Goal: Task Accomplishment & Management: Use online tool/utility

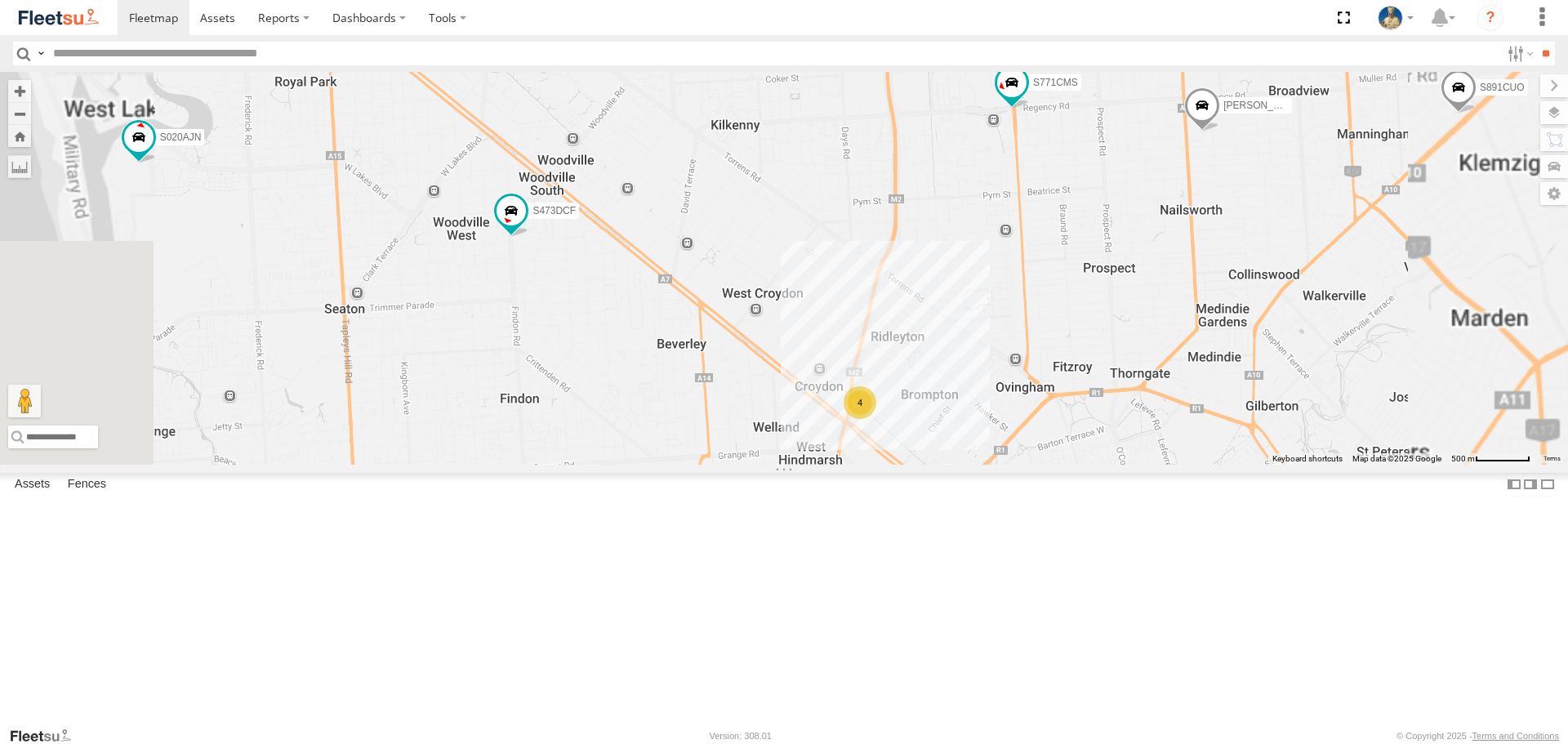
click at [876, 419] on div "4" at bounding box center [860, 403] width 33 height 33
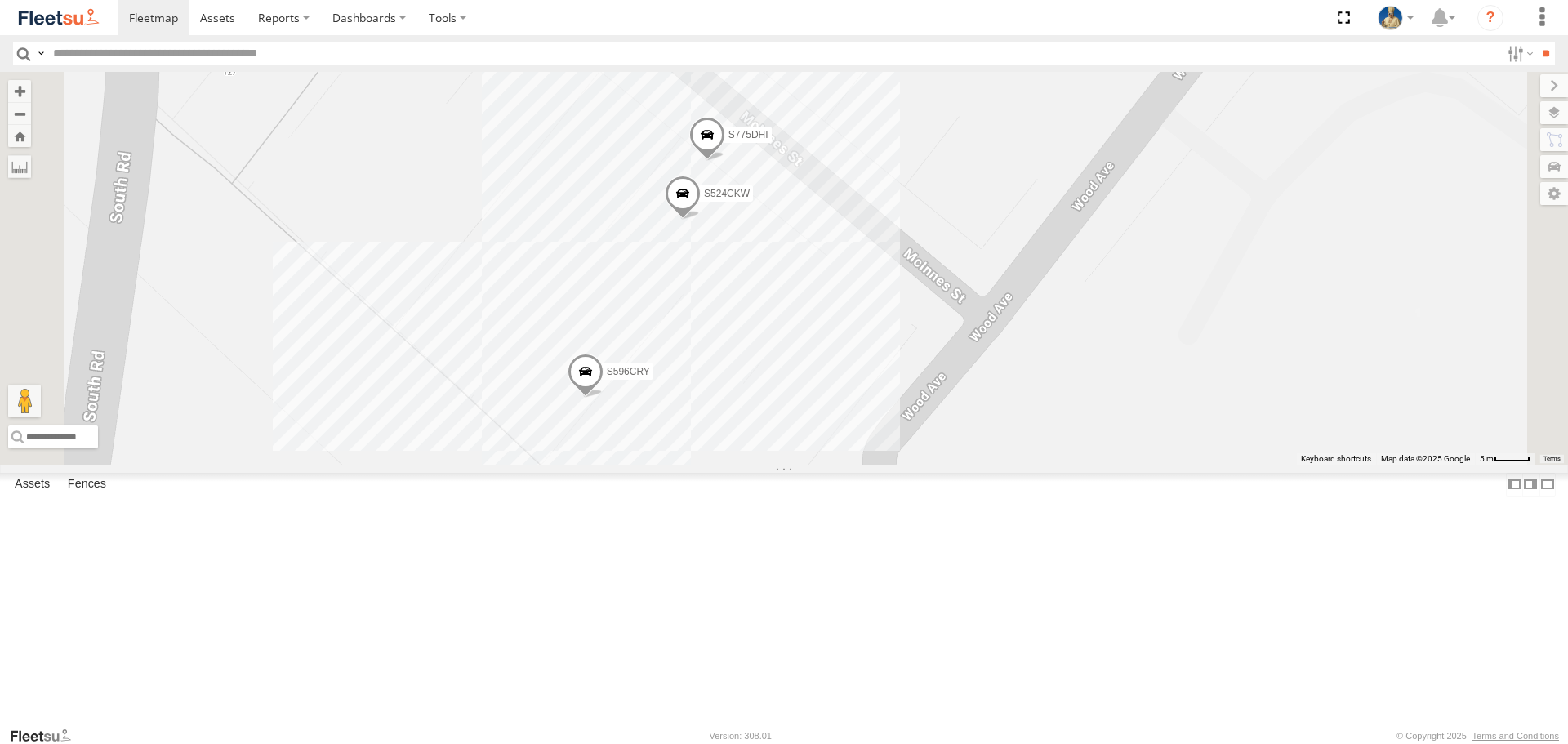
click at [725, 161] on span at bounding box center [707, 138] width 36 height 44
click at [1168, 323] on div "S145DFJ S020AJN XS46GX S597CRY S959CNB S364CJT S070CPF S723CHC XS45IQ S891CUO S…" at bounding box center [784, 268] width 1568 height 392
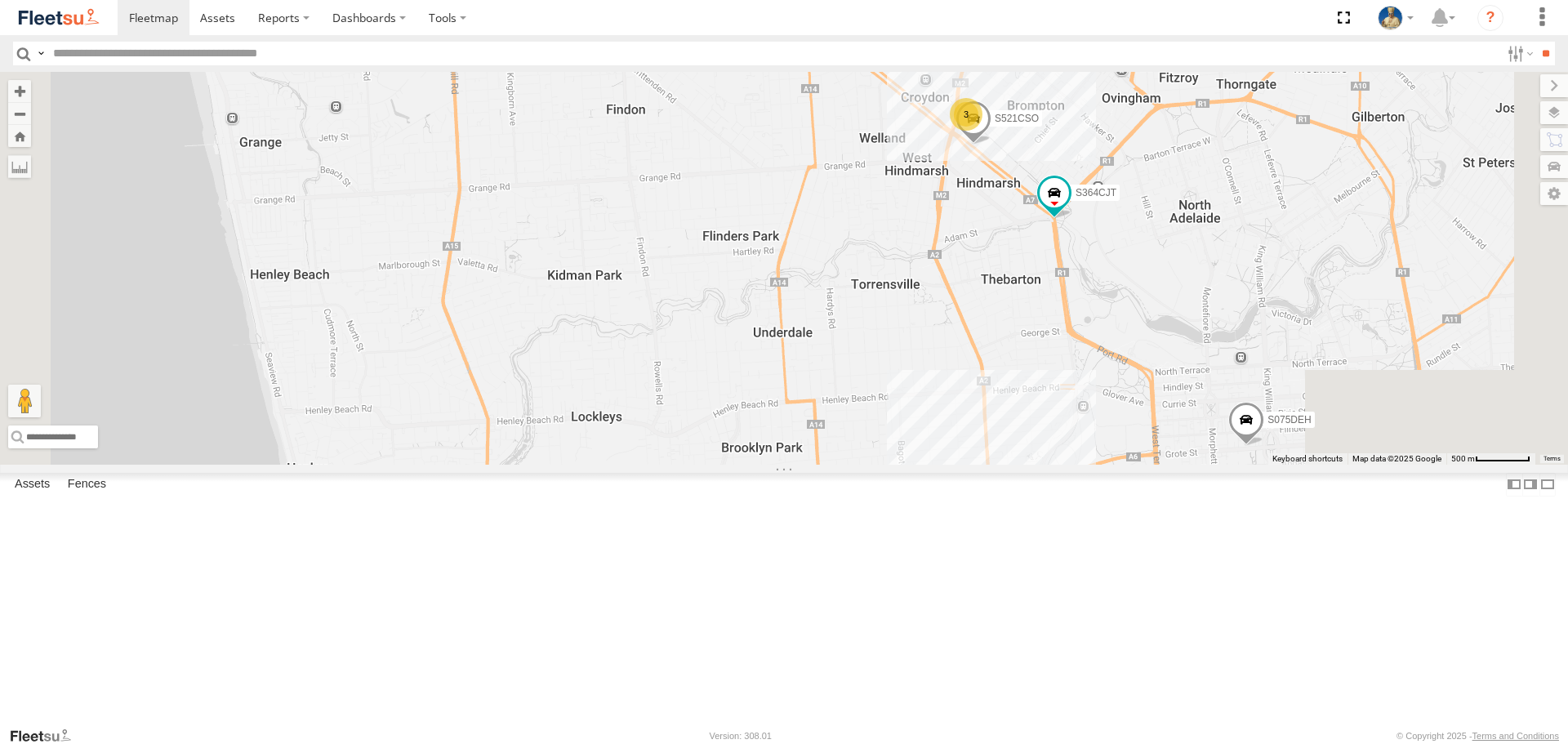
drag, startPoint x: 1385, startPoint y: 439, endPoint x: 1107, endPoint y: 404, distance: 280.2
click at [1163, 415] on div "S521CSO S364CJT S075DEH S952BBS 3 S473DCF S213 DHS" at bounding box center [784, 268] width 1568 height 392
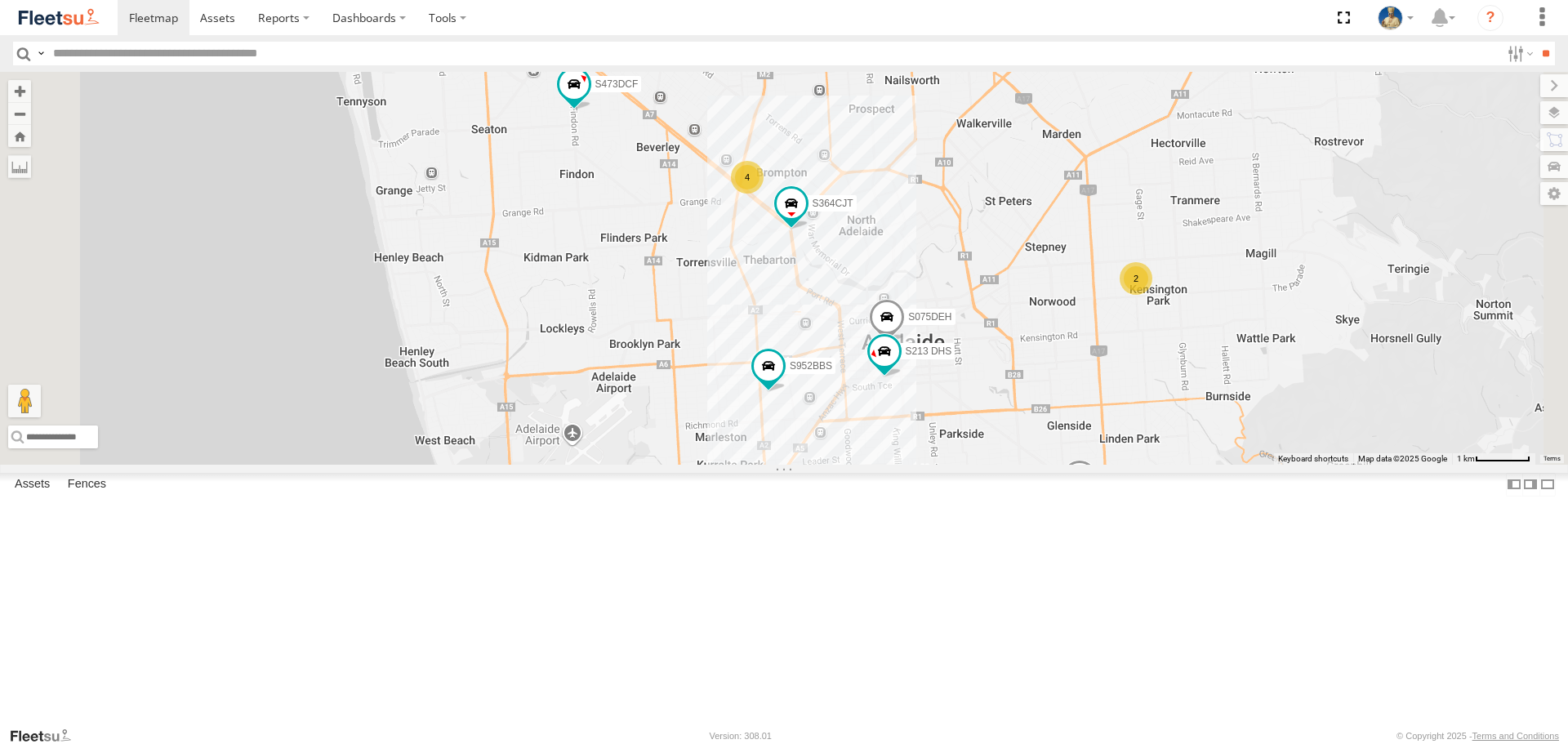
drag, startPoint x: 1242, startPoint y: 280, endPoint x: 1177, endPoint y: 311, distance: 72.0
click at [1213, 302] on div "S364CJT S075DEH S952BBS S473DCF S213 DHS 2 S020AJN 4 S891CUO S771CMS S031CYD [P…" at bounding box center [784, 268] width 1568 height 392
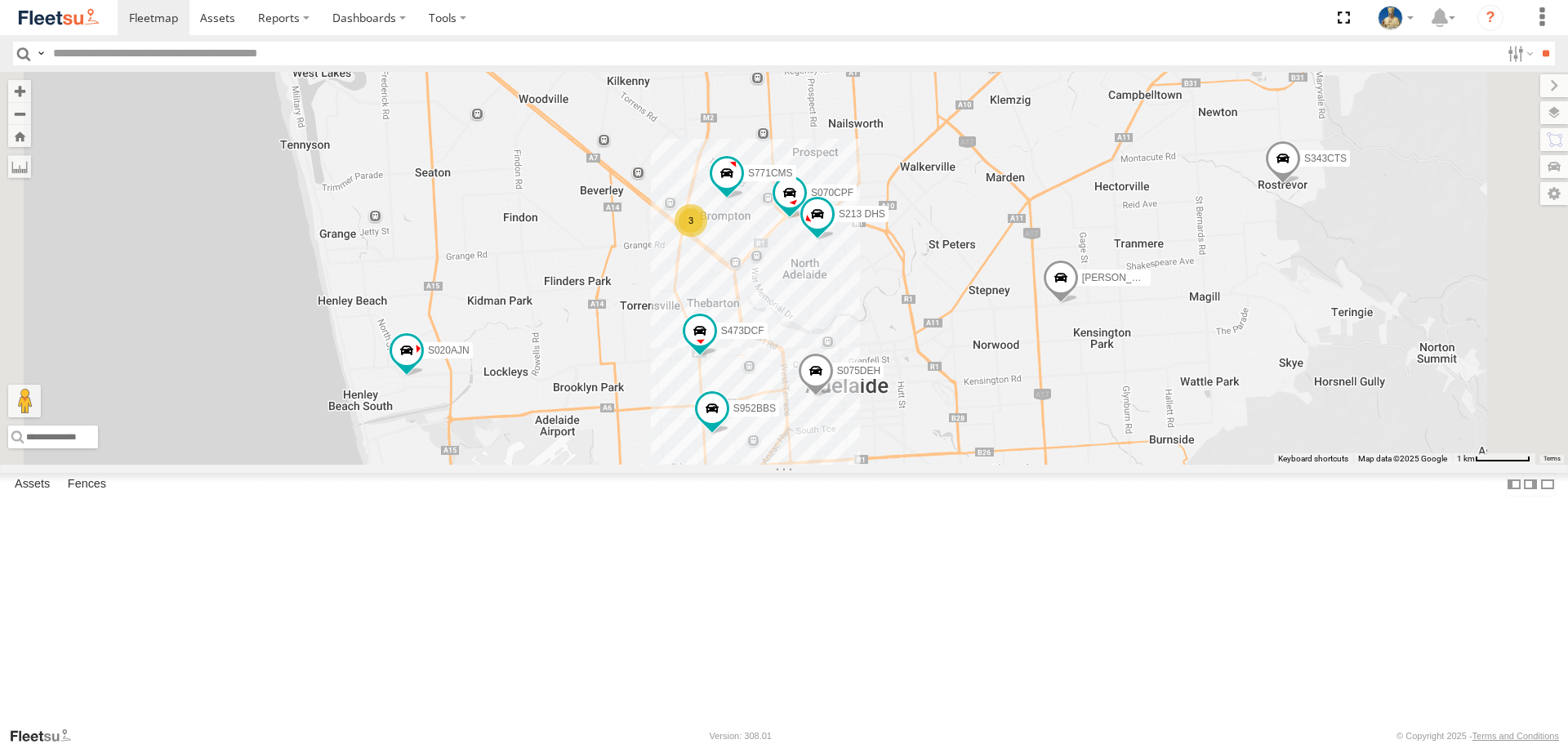
click at [708, 237] on div "3" at bounding box center [691, 221] width 33 height 33
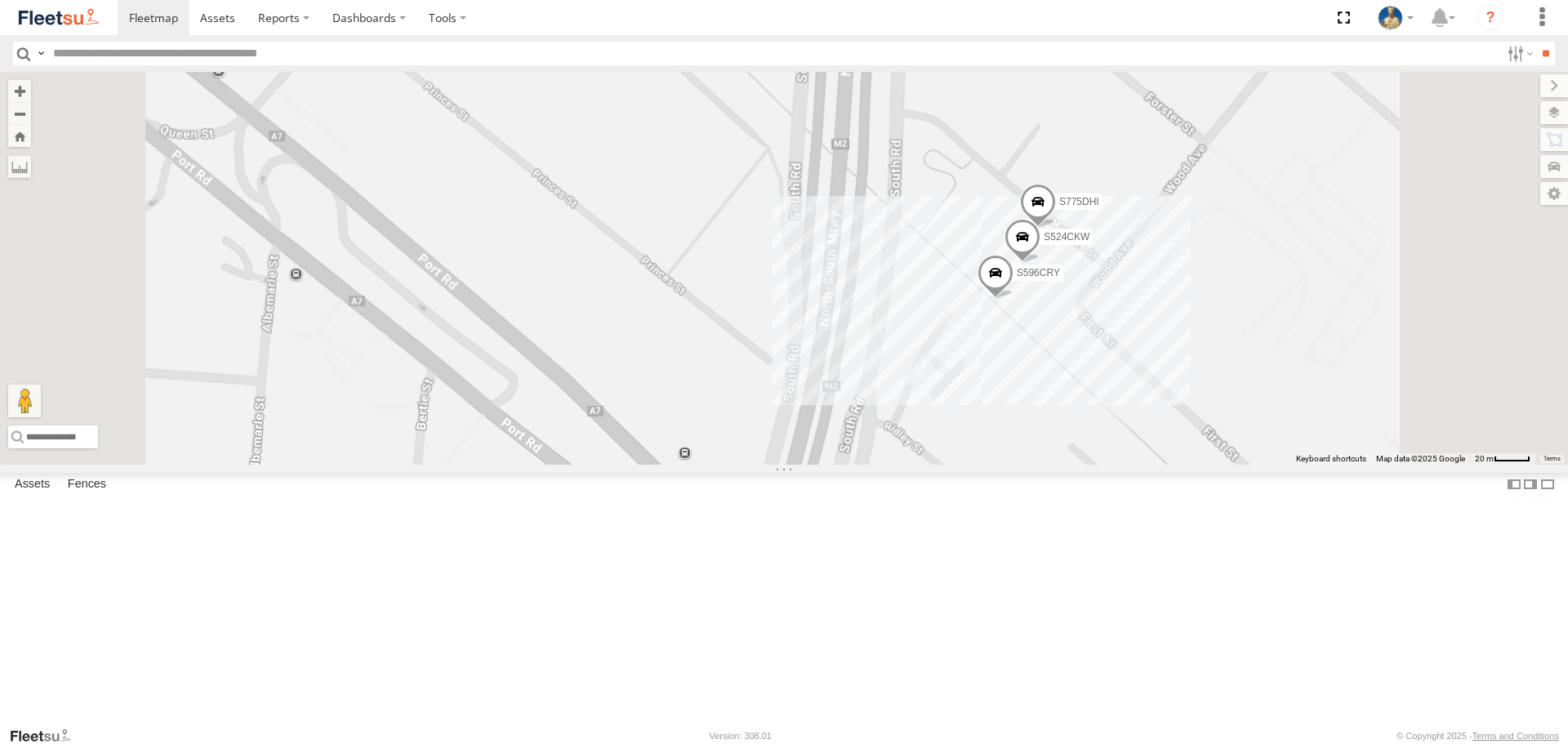
drag, startPoint x: 1396, startPoint y: 431, endPoint x: 1132, endPoint y: 391, distance: 267.0
click at [1268, 410] on div "S075DEH S343CTS S952BBS S020AJN S070CPF S891CUO S473DCF S213 DHS [PERSON_NAME] …" at bounding box center [784, 268] width 1568 height 392
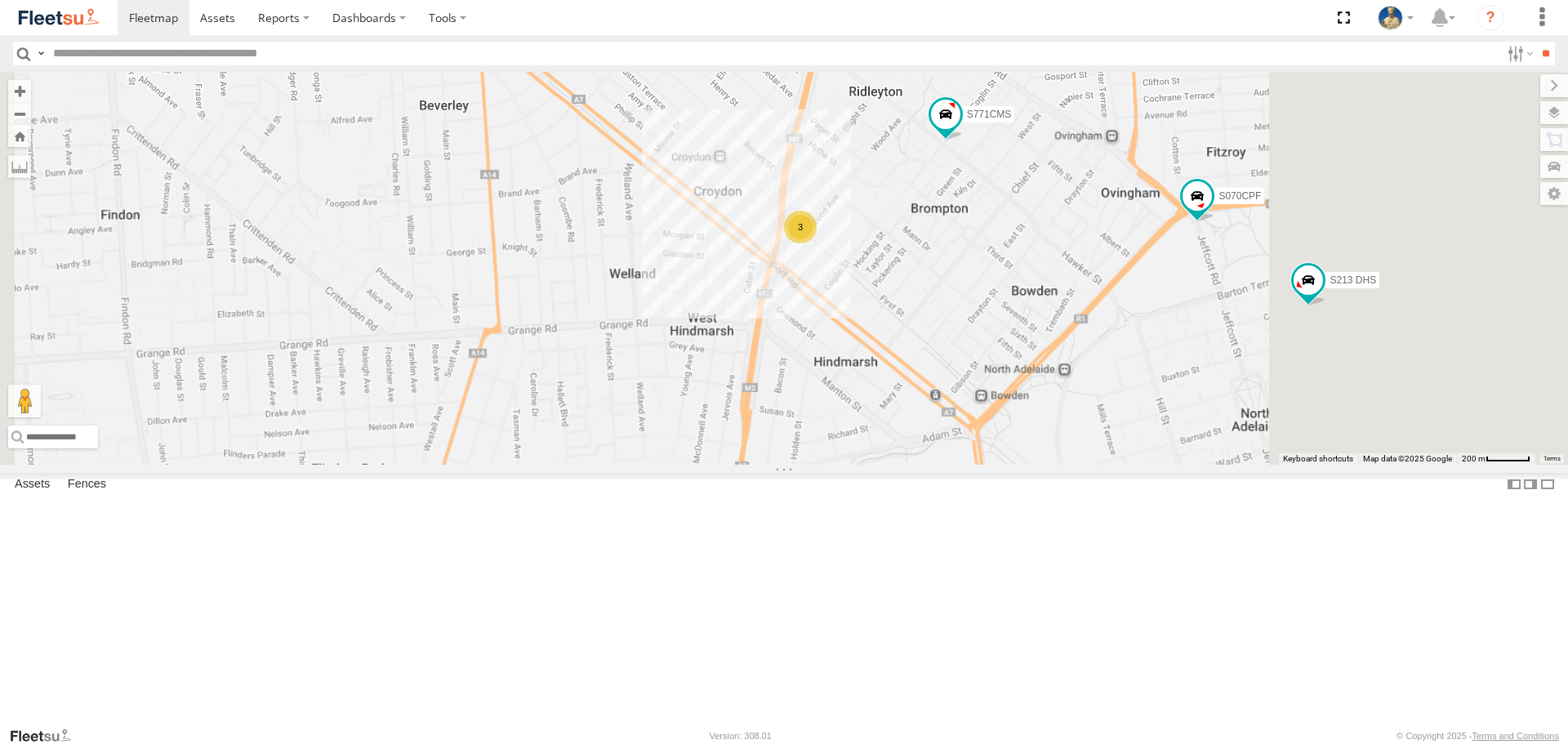
drag, startPoint x: 1261, startPoint y: 460, endPoint x: 1122, endPoint y: 421, distance: 144.4
click at [1124, 421] on div "S075DEH S343CTS S952BBS S020AJN S070CPF S891CUO S473DCF S213 DHS [PERSON_NAME] …" at bounding box center [784, 268] width 1568 height 392
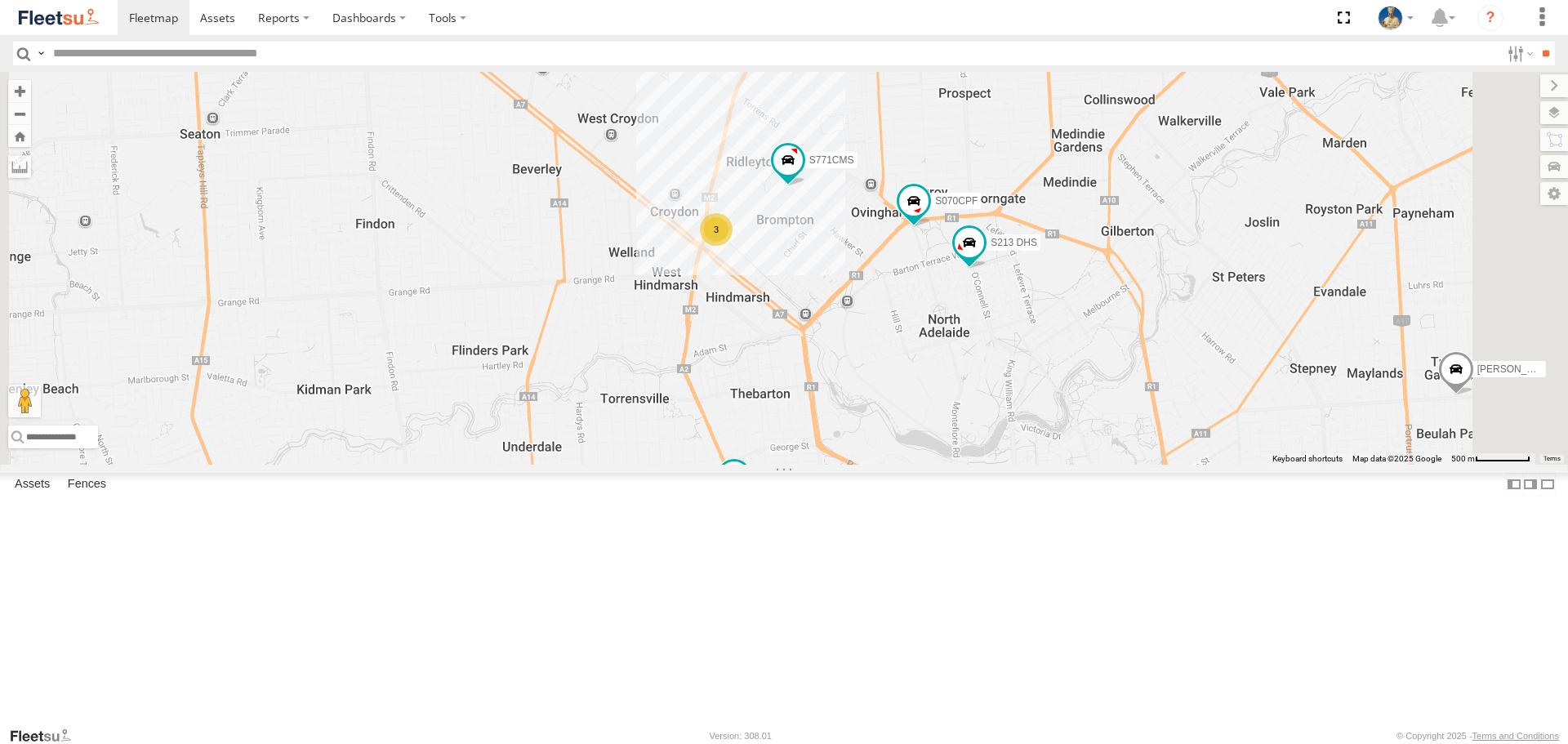
drag, startPoint x: 1147, startPoint y: 466, endPoint x: 1083, endPoint y: 460, distance: 64.3
click at [1085, 461] on div "S075DEH S343CTS S952BBS S020AJN S070CPF S891CUO S473DCF S213 DHS [PERSON_NAME] …" at bounding box center [784, 268] width 1568 height 392
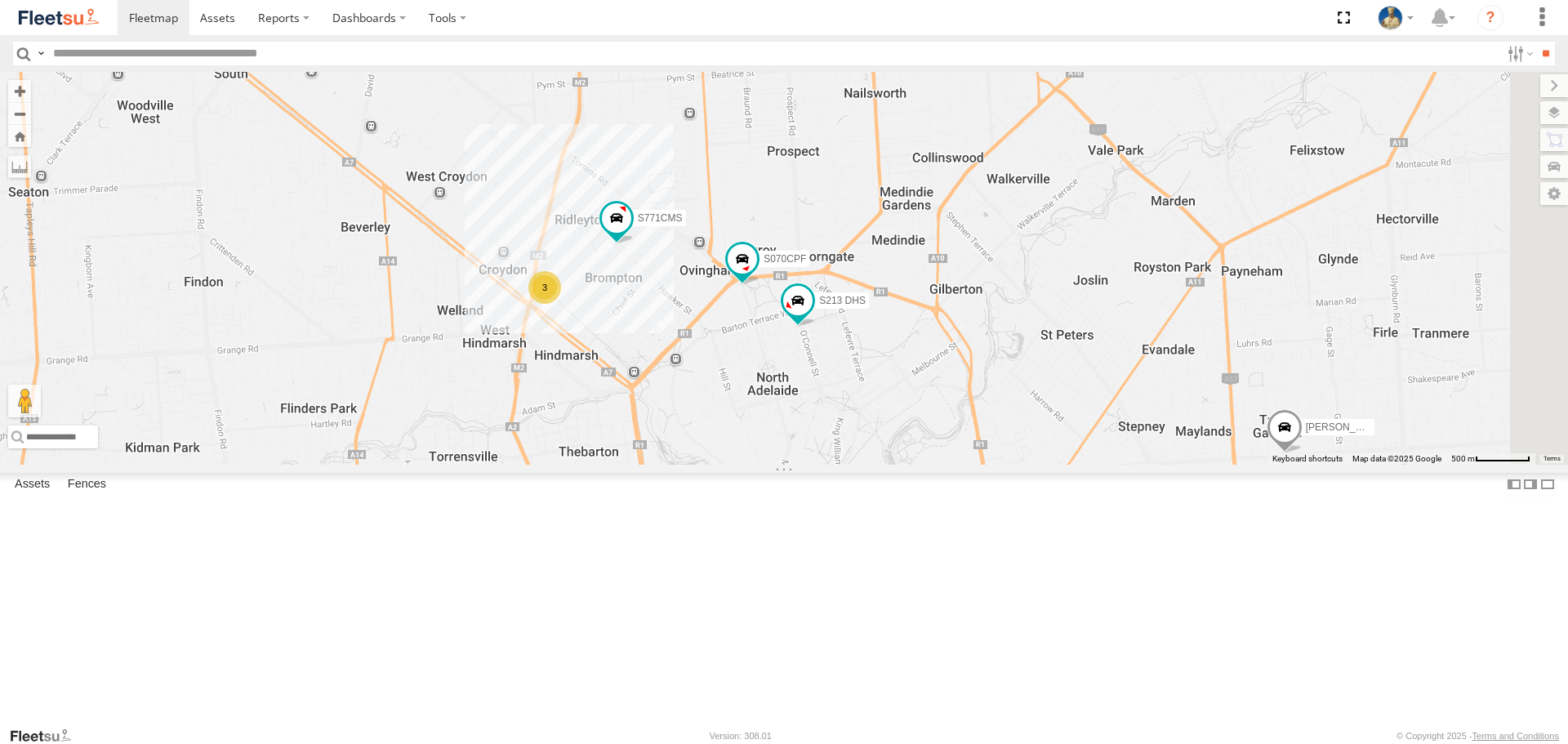
drag, startPoint x: 1514, startPoint y: 281, endPoint x: 1420, endPoint y: 347, distance: 114.9
click at [1420, 347] on div "S075DEH S343CTS S952BBS S020AJN S070CPF S891CUO S473DCF S213 DHS [PERSON_NAME] …" at bounding box center [784, 268] width 1568 height 392
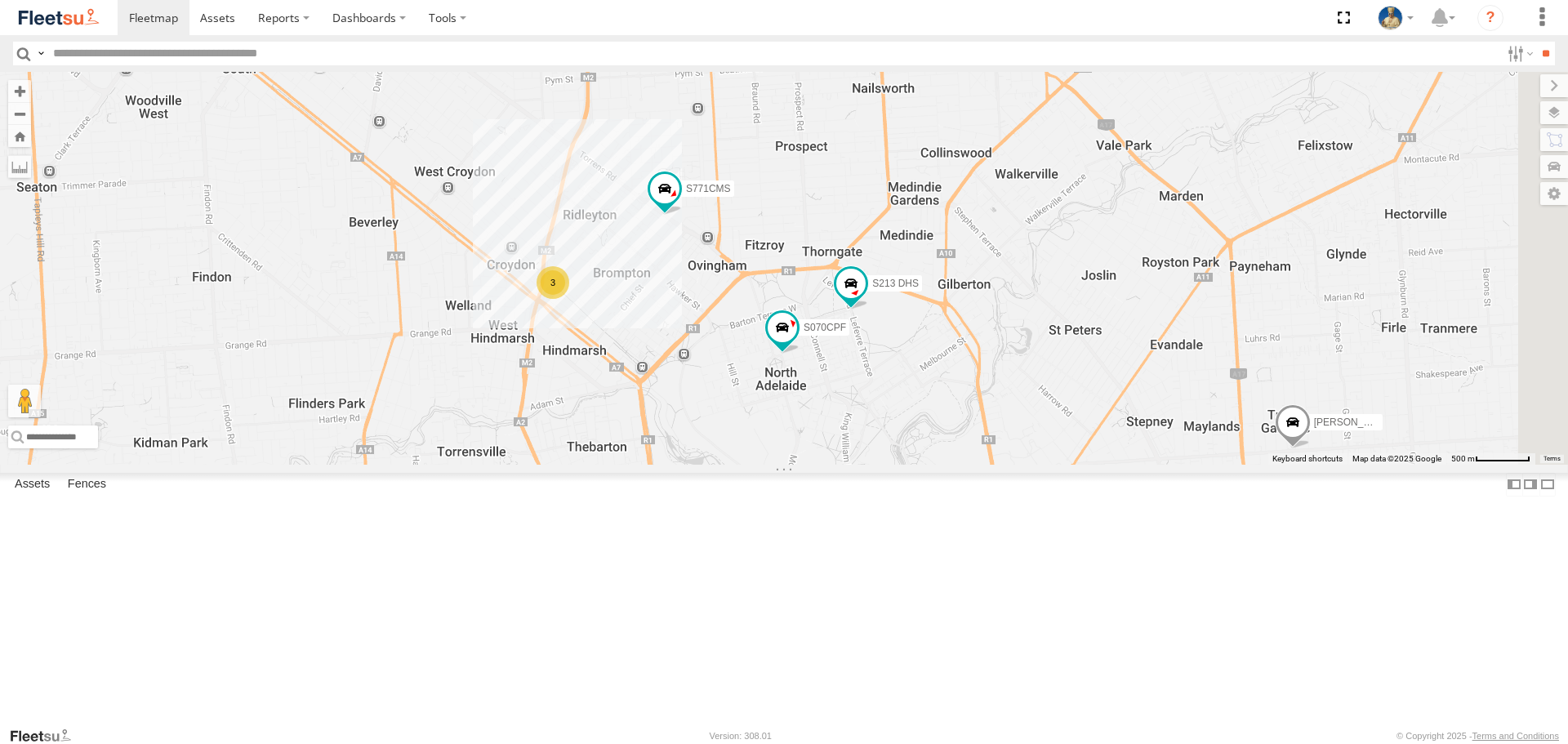
drag, startPoint x: 1024, startPoint y: 283, endPoint x: 1013, endPoint y: 337, distance: 55.1
click at [1013, 337] on div "S070CPF S891CUO S473DCF S213 DHS S771CMS [PERSON_NAME] 3" at bounding box center [784, 268] width 1568 height 392
